Goal: Task Accomplishment & Management: Manage account settings

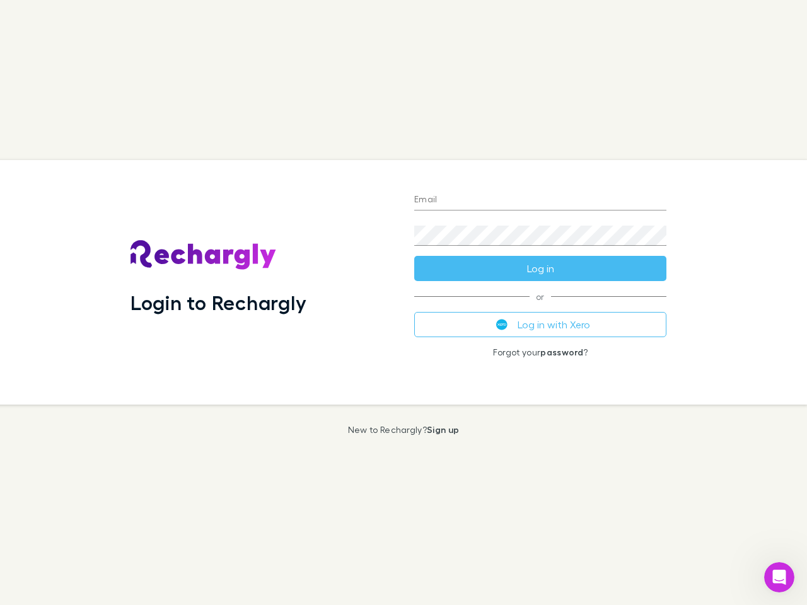
click at [404, 303] on div "Login to Rechargly" at bounding box center [262, 282] width 284 height 245
click at [540, 201] on input "Email" at bounding box center [540, 200] width 252 height 20
click at [540, 269] on form "Email Password Log in" at bounding box center [540, 230] width 252 height 101
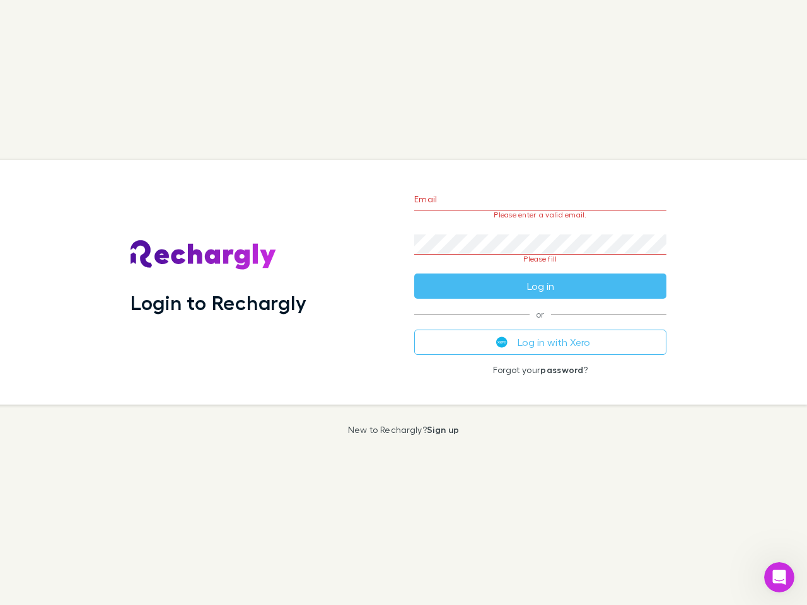
click at [540, 325] on div "Email Please enter a valid email. Password Please fill Log in or Log in with Xe…" at bounding box center [540, 282] width 272 height 245
click at [779, 578] on icon "Open Intercom Messenger" at bounding box center [779, 578] width 21 height 21
